Goal: Task Accomplishment & Management: Use online tool/utility

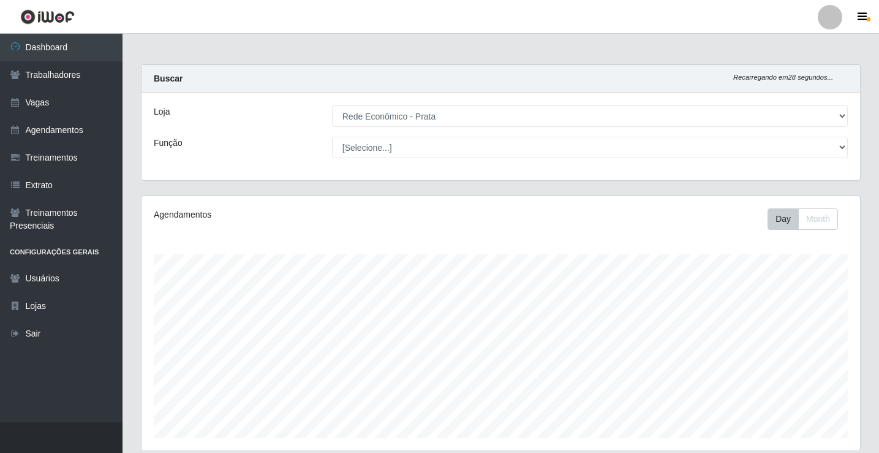
select select "192"
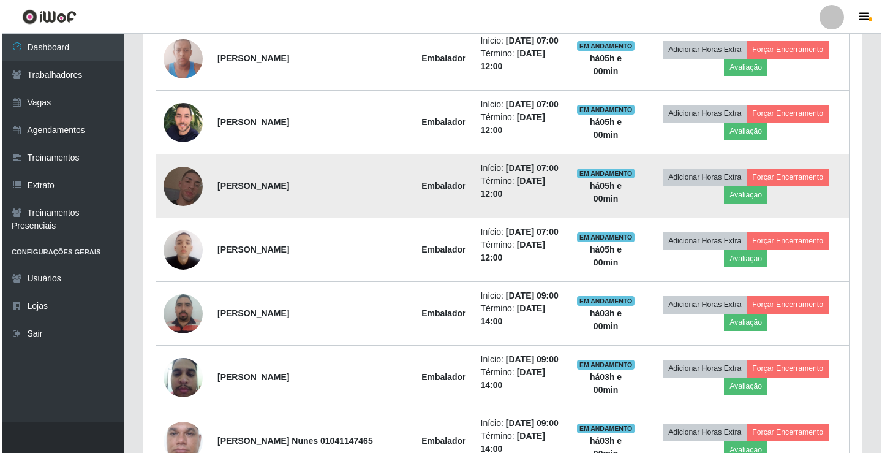
scroll to position [254, 718]
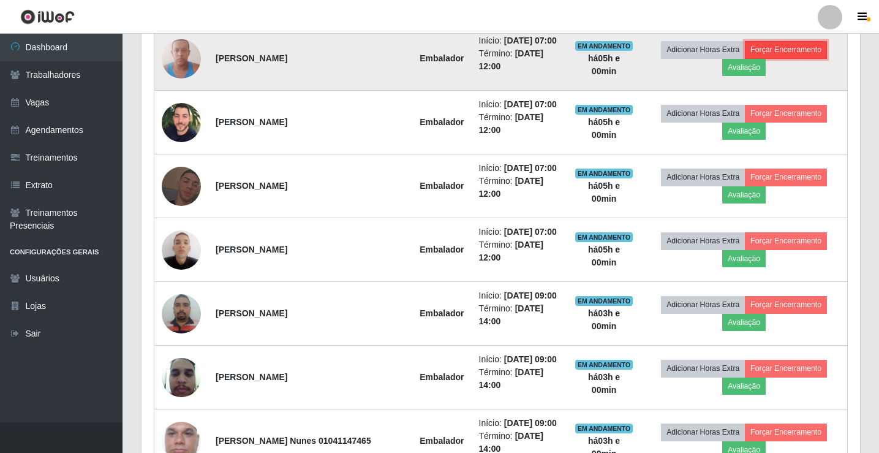
click at [813, 55] on button "Forçar Encerramento" at bounding box center [786, 49] width 82 height 17
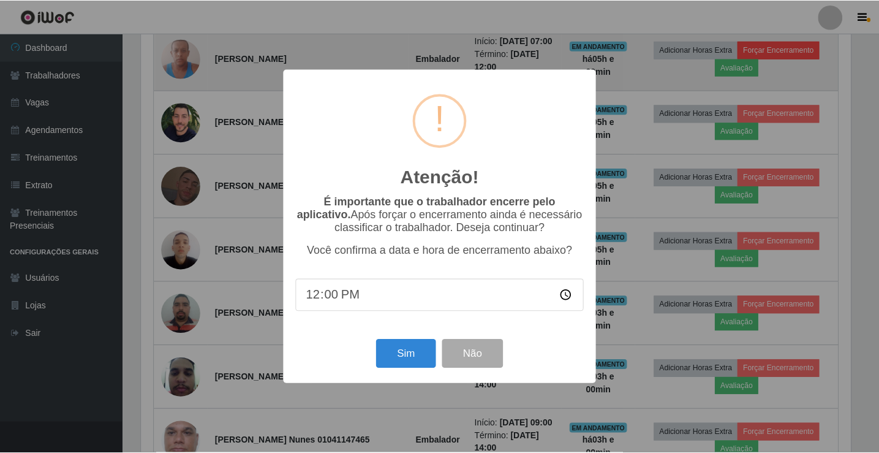
scroll to position [254, 712]
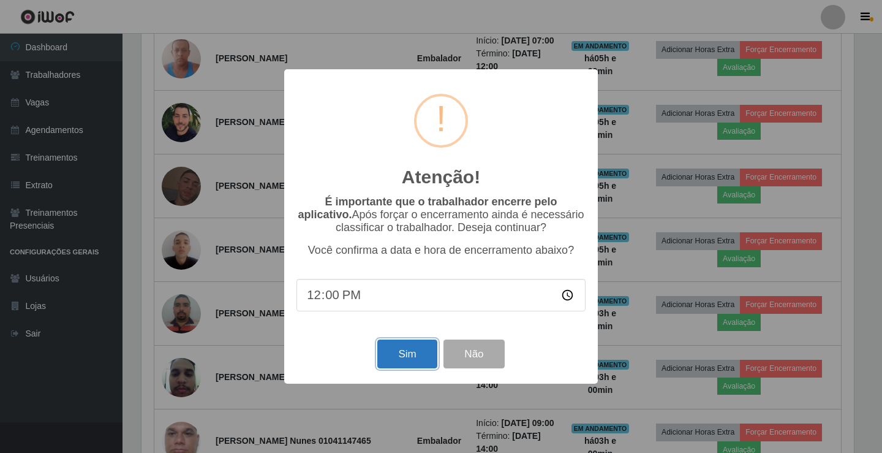
click at [399, 361] on button "Sim" at bounding box center [406, 353] width 59 height 29
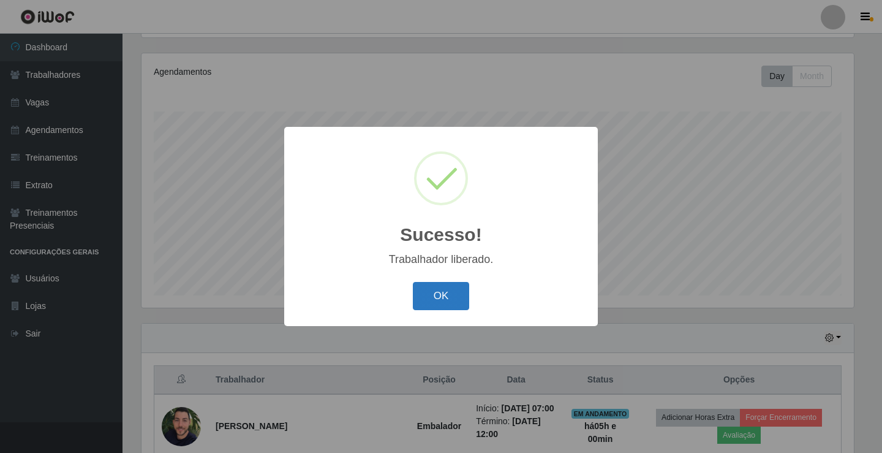
drag, startPoint x: 448, startPoint y: 293, endPoint x: 448, endPoint y: 283, distance: 9.8
click at [445, 292] on button "OK" at bounding box center [441, 296] width 57 height 29
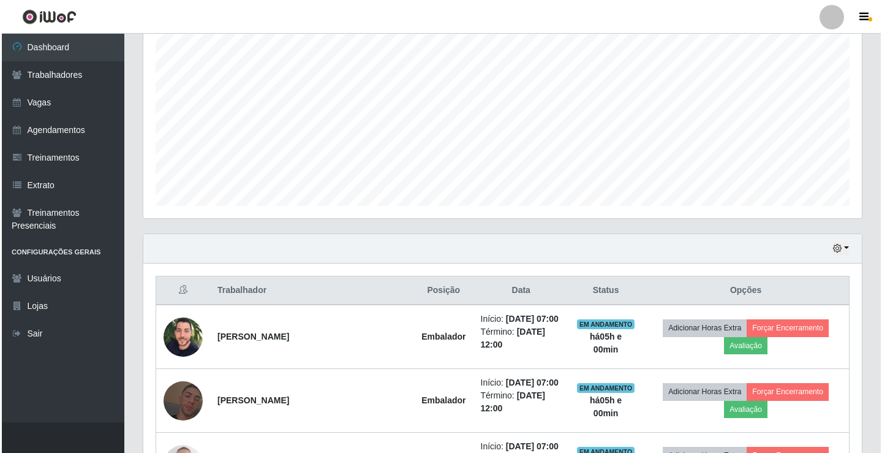
scroll to position [388, 0]
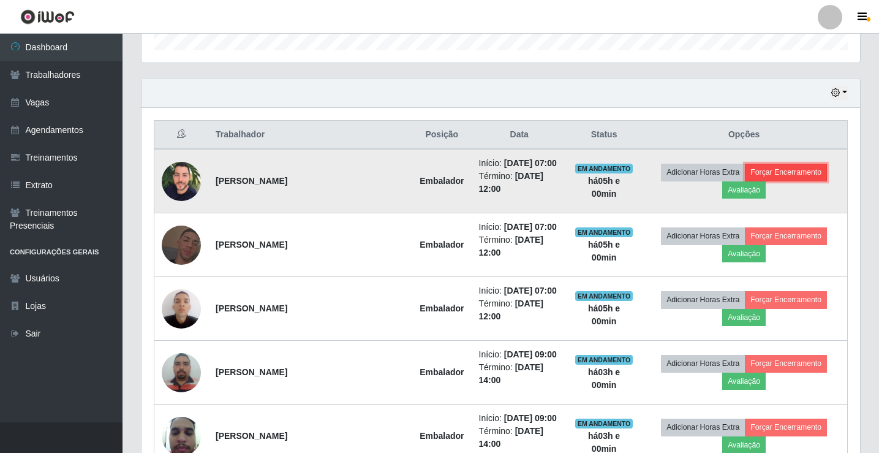
click at [809, 180] on button "Forçar Encerramento" at bounding box center [786, 172] width 82 height 17
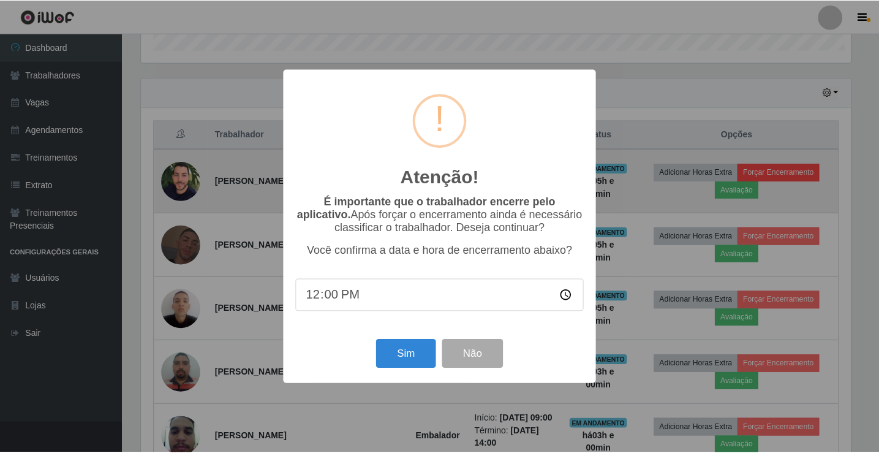
scroll to position [254, 712]
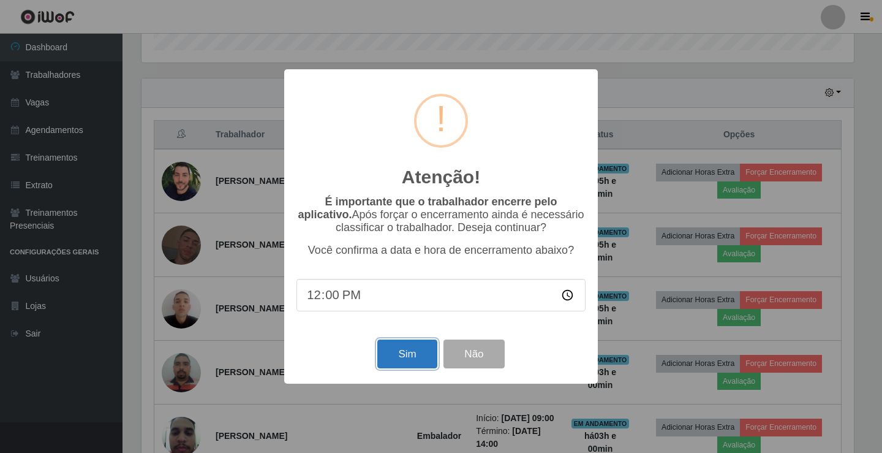
click at [402, 356] on button "Sim" at bounding box center [406, 353] width 59 height 29
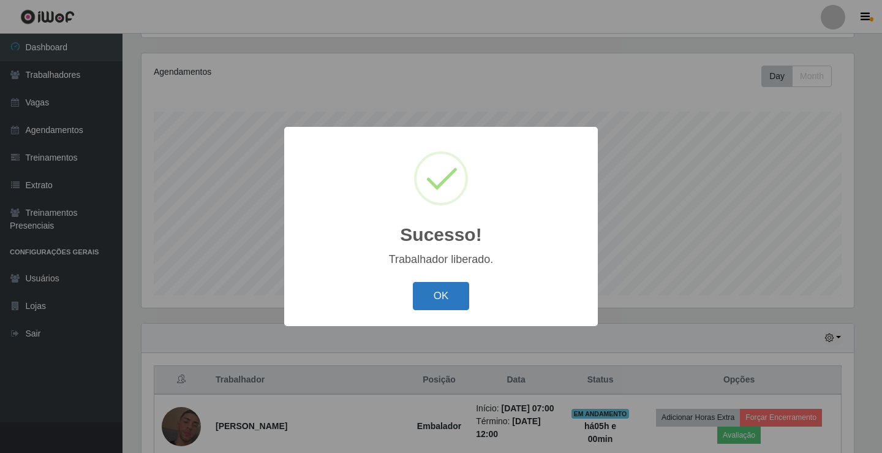
click at [429, 300] on button "OK" at bounding box center [441, 296] width 57 height 29
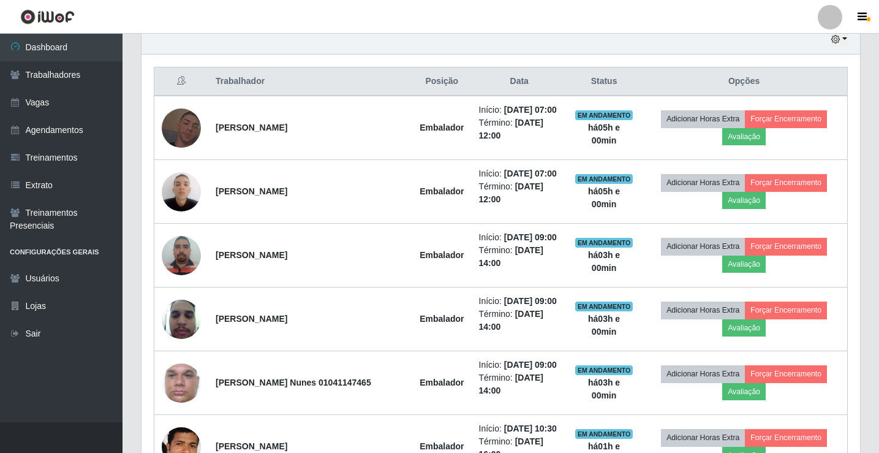
scroll to position [449, 0]
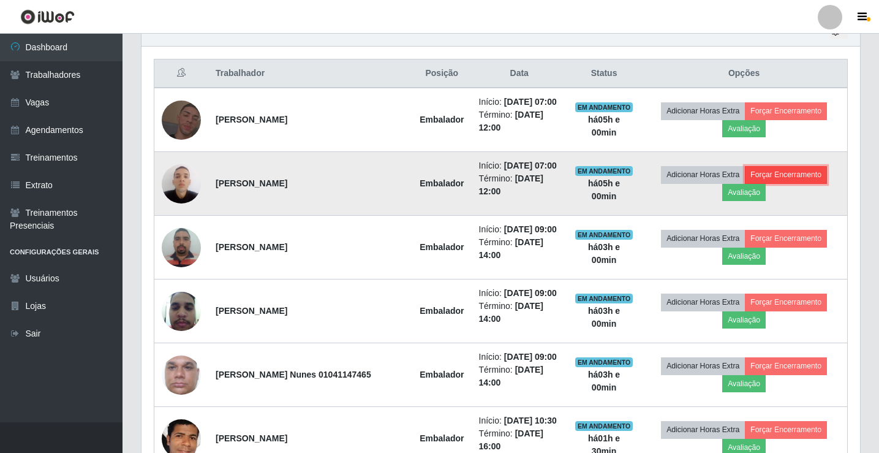
click at [822, 183] on button "Forçar Encerramento" at bounding box center [786, 174] width 82 height 17
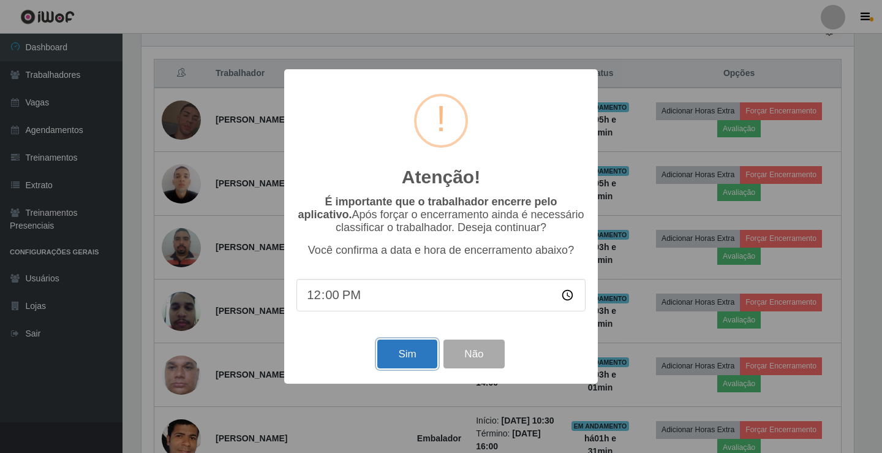
click at [403, 351] on button "Sim" at bounding box center [406, 353] width 59 height 29
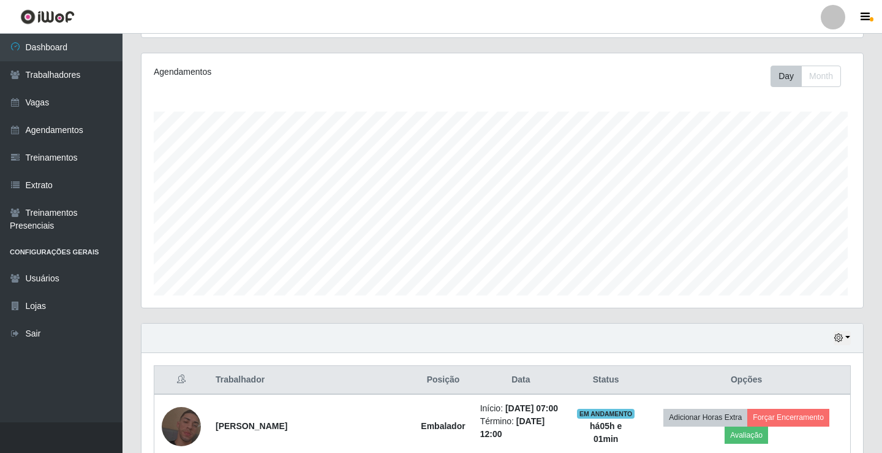
scroll to position [0, 0]
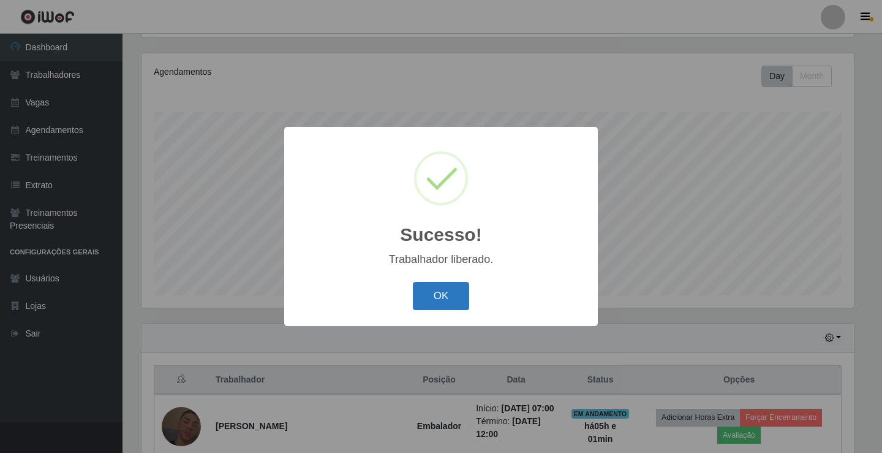
click at [442, 293] on button "OK" at bounding box center [441, 296] width 57 height 29
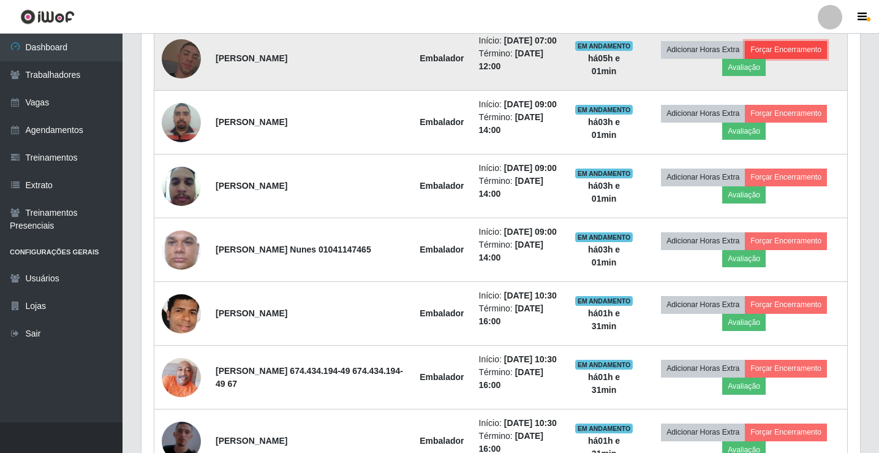
click at [822, 57] on button "Forçar Encerramento" at bounding box center [786, 49] width 82 height 17
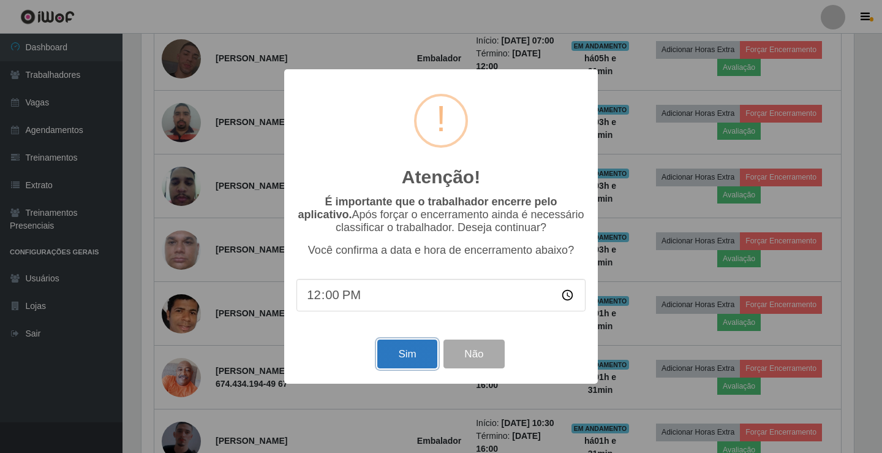
click at [412, 367] on button "Sim" at bounding box center [406, 353] width 59 height 29
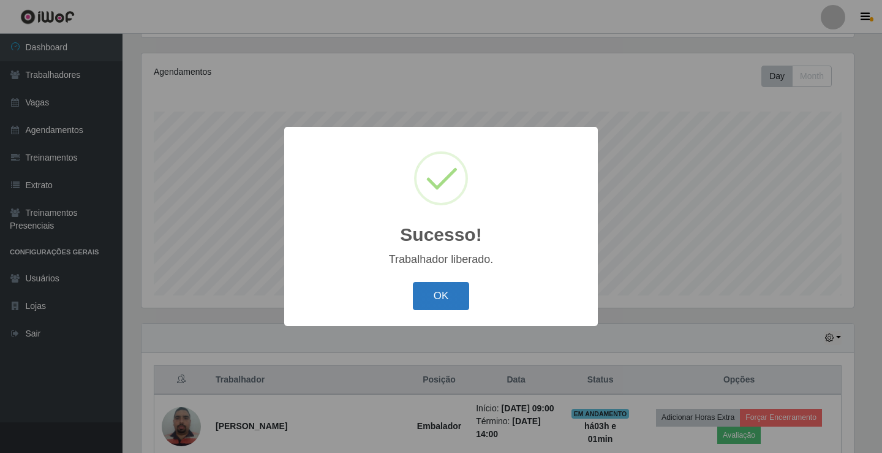
click at [435, 295] on button "OK" at bounding box center [441, 296] width 57 height 29
